Goal: Check status: Check status

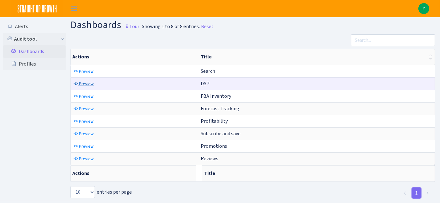
click at [88, 83] on span "Preview" at bounding box center [86, 84] width 15 height 6
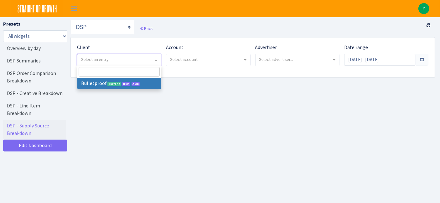
click at [135, 54] on span "Select an entry" at bounding box center [119, 60] width 84 height 12
select select "409"
select select
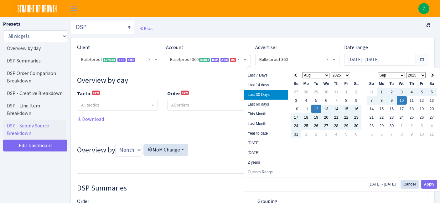
select select "3235730245795869"
select select "2888625790301"
select select
click at [378, 62] on input "Aug 12, 2025 - Sep 10, 2025" at bounding box center [379, 60] width 71 height 12
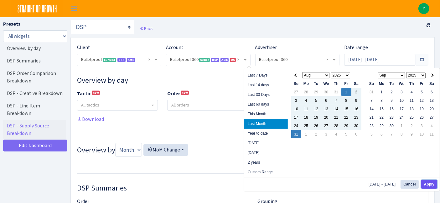
click at [436, 183] on button "Apply" at bounding box center [429, 184] width 16 height 9
type input "[DATE] - [DATE]"
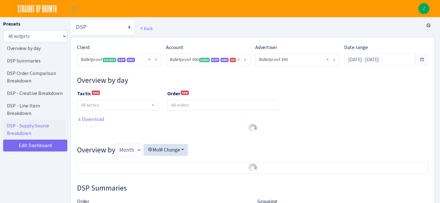
select select "3235730245795869"
select select "2888625790301"
select select
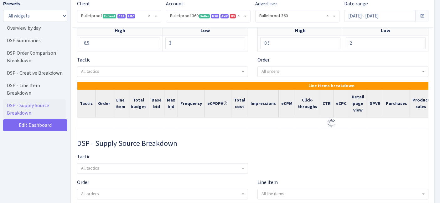
scroll to position [1390, 0]
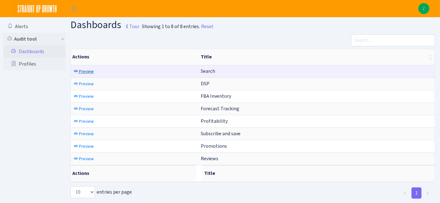
click at [86, 72] on span "Preview" at bounding box center [86, 72] width 15 height 6
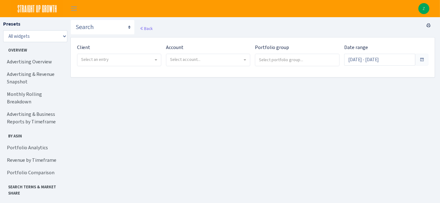
click at [108, 54] on span "Select an entry" at bounding box center [119, 60] width 84 height 12
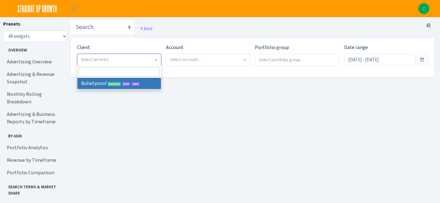
select select "409"
select select
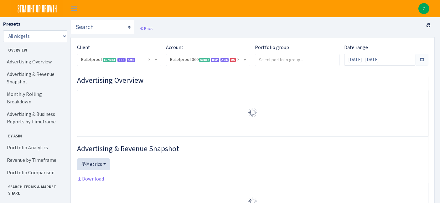
select select "3235730245795869"
click at [376, 61] on input "Aug 12, 2025 - Sep 10, 2025" at bounding box center [379, 60] width 71 height 12
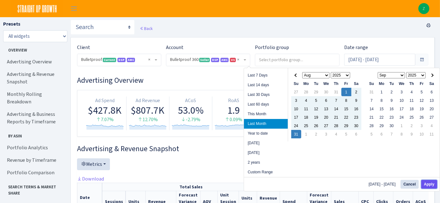
click at [430, 183] on button "Apply" at bounding box center [429, 184] width 16 height 9
type input "[DATE] - [DATE]"
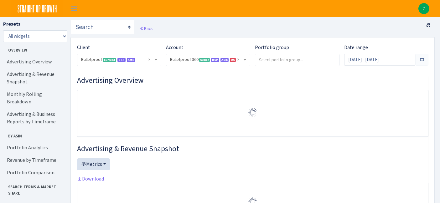
select select "3235730245795869"
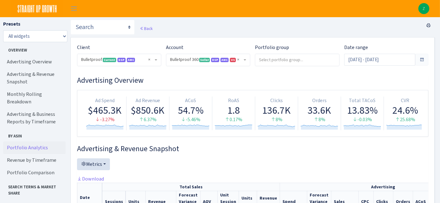
click at [33, 142] on link "Portfolio Analytics" at bounding box center [34, 148] width 63 height 13
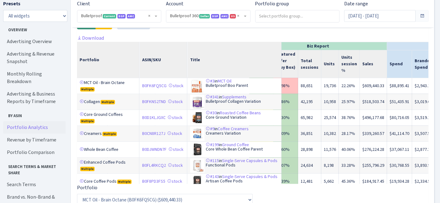
scroll to position [0, 49]
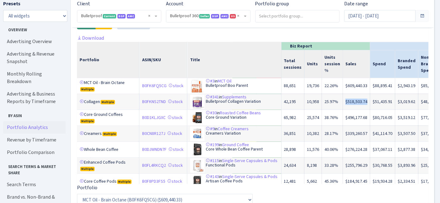
drag, startPoint x: 337, startPoint y: 104, endPoint x: 360, endPoint y: 106, distance: 22.9
click at [360, 106] on td "$518,503.74" at bounding box center [356, 102] width 27 height 16
copy td "$518,503.74"
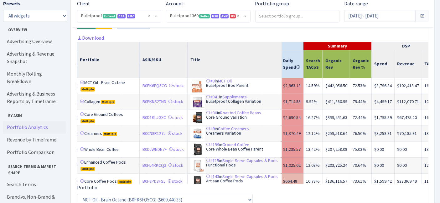
scroll to position [0, 348]
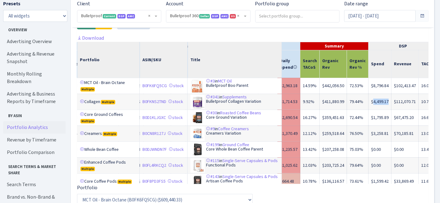
drag, startPoint x: 358, startPoint y: 104, endPoint x: 374, endPoint y: 104, distance: 16.0
click at [374, 104] on td "$4,499.17" at bounding box center [379, 102] width 23 height 16
copy td "4,499.17"
